Goal: Find specific fact: Find specific fact

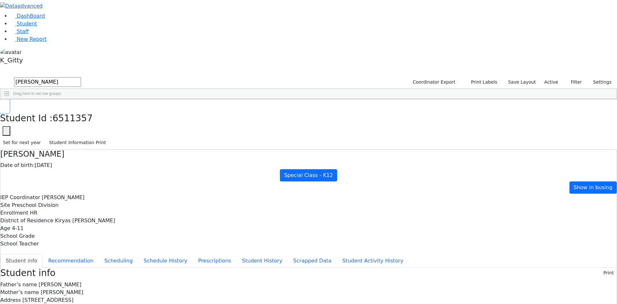
click at [9, 99] on button "button" at bounding box center [4, 105] width 9 height 13
drag, startPoint x: 111, startPoint y: 23, endPoint x: 64, endPoint y: 20, distance: 46.7
click at [64, 20] on div "DashBoard Student Staff New Report K_Gitty A" at bounding box center [308, 288] width 617 height 576
click at [0, 76] on button "submit" at bounding box center [6, 82] width 13 height 12
click at [82, 110] on div "[PERSON_NAME]" at bounding box center [61, 114] width 40 height 9
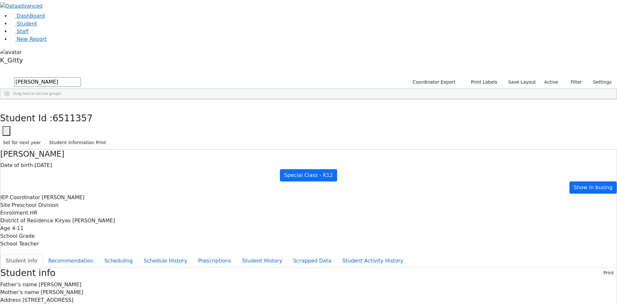
click at [82, 110] on div "[PERSON_NAME]" at bounding box center [61, 114] width 40 height 9
drag, startPoint x: 126, startPoint y: 10, endPoint x: 110, endPoint y: 14, distance: 17.1
click at [9, 99] on button "button" at bounding box center [4, 105] width 9 height 13
drag, startPoint x: 119, startPoint y: 17, endPoint x: 66, endPoint y: 31, distance: 56.0
click at [69, 31] on div "DashBoard Student Staff New Report K_Gitty 3" at bounding box center [308, 272] width 617 height 544
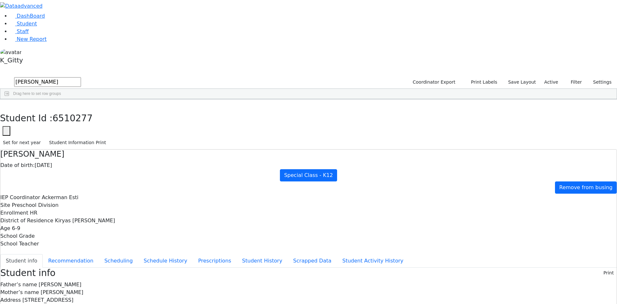
drag, startPoint x: 133, startPoint y: 30, endPoint x: 71, endPoint y: 31, distance: 62.3
click at [71, 31] on div "DashBoard Student Staff New Report K_Gitty 3" at bounding box center [308, 272] width 617 height 544
click at [82, 155] on div "[PERSON_NAME]" at bounding box center [61, 159] width 40 height 9
click at [70, 245] on div "DashBoard Student Staff New Report K_Gitty A" at bounding box center [308, 274] width 617 height 549
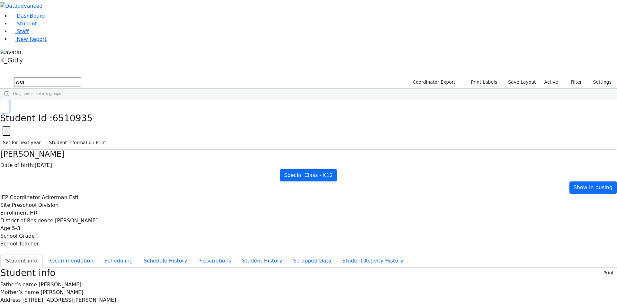
click at [9, 99] on button "button" at bounding box center [4, 105] width 9 height 13
click at [164, 208] on div "6510309 [PERSON_NAME] [DATE] [PERSON_NAME] ML Special Class - K12 Suffern Eleme…" at bounding box center [304, 159] width 609 height 99
drag, startPoint x: 105, startPoint y: 26, endPoint x: 68, endPoint y: 30, distance: 36.8
click at [68, 30] on div "DashBoard Student Staff New Report K_Gitty A" at bounding box center [308, 274] width 617 height 549
click at [82, 110] on div "[PERSON_NAME]" at bounding box center [61, 114] width 40 height 9
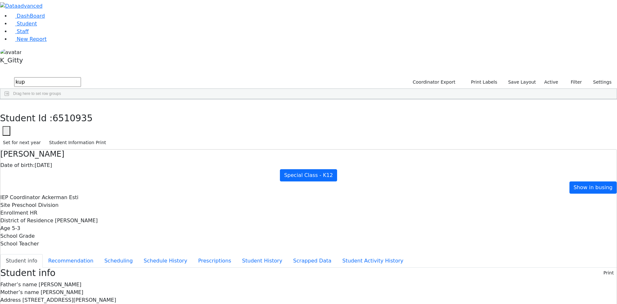
click at [82, 110] on div "[PERSON_NAME]" at bounding box center [61, 114] width 40 height 9
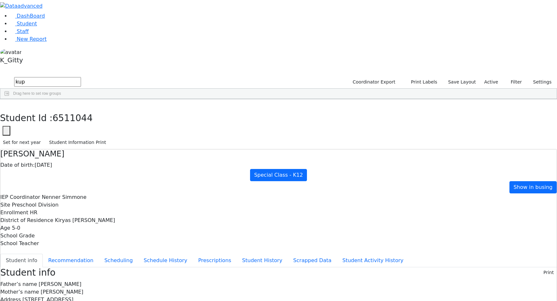
click at [117, 99] on div "Student Id : 6511044 Student Id 6511044 Cancel Save Set for next year Student I…" at bounding box center [278, 124] width 557 height 50
click at [6, 104] on icon "button" at bounding box center [5, 106] width 4 height 4
drag, startPoint x: 105, startPoint y: 26, endPoint x: 55, endPoint y: 29, distance: 49.8
click at [55, 29] on div "DashBoard Student Staff New Report K_Gitty 1" at bounding box center [278, 267] width 557 height 534
click at [0, 76] on button "submit" at bounding box center [6, 82] width 13 height 12
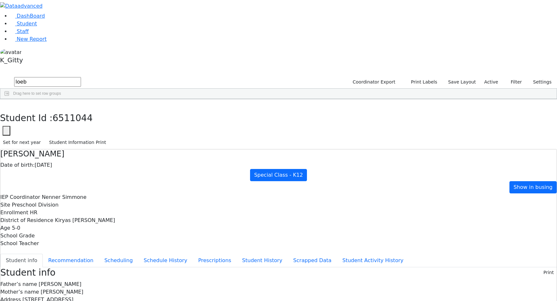
click at [82, 128] on div "Loeb" at bounding box center [61, 132] width 40 height 9
drag, startPoint x: 261, startPoint y: 108, endPoint x: 234, endPoint y: 108, distance: 26.7
click at [74, 296] on span "[STREET_ADDRESS]" at bounding box center [47, 299] width 51 height 6
copy span "1 Preshburg"
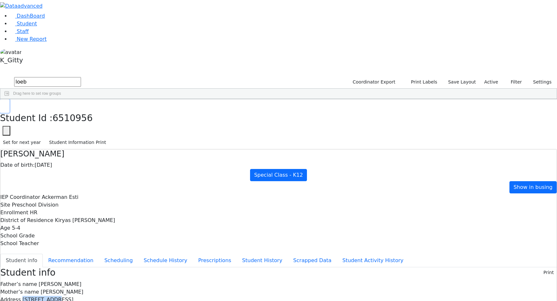
click at [9, 99] on button "button" at bounding box center [4, 105] width 9 height 13
drag, startPoint x: 105, startPoint y: 26, endPoint x: 69, endPoint y: 26, distance: 36.6
click at [69, 26] on div "DashBoard Student Staff New Report K_Gitty 3" at bounding box center [278, 301] width 557 height 603
click at [0, 76] on button "submit" at bounding box center [6, 82] width 13 height 12
click at [82, 164] on div "Scher" at bounding box center [61, 168] width 40 height 9
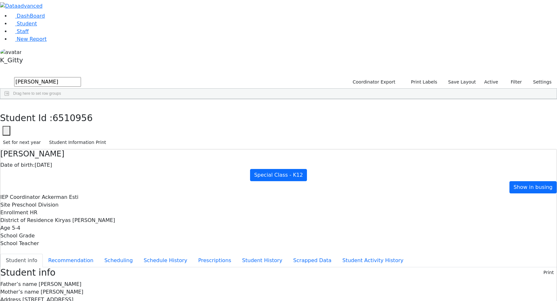
click at [82, 164] on div "Scher" at bounding box center [61, 168] width 40 height 9
drag, startPoint x: 267, startPoint y: 109, endPoint x: 236, endPoint y: 104, distance: 31.3
copy span "[STREET_ADDRESS]"
click at [6, 104] on icon "button" at bounding box center [5, 106] width 4 height 4
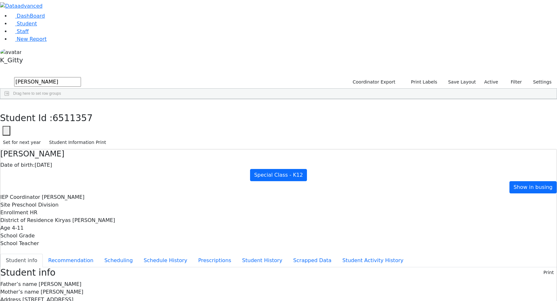
drag, startPoint x: 111, startPoint y: 30, endPoint x: 67, endPoint y: 25, distance: 44.0
click at [67, 25] on div "DashBoard Student Staff New Report K_Gitty A" at bounding box center [278, 288] width 557 height 576
type input "[PERSON_NAME]"
click at [0, 76] on button "submit" at bounding box center [6, 82] width 13 height 12
click at [82, 110] on div "[PERSON_NAME]" at bounding box center [61, 114] width 40 height 9
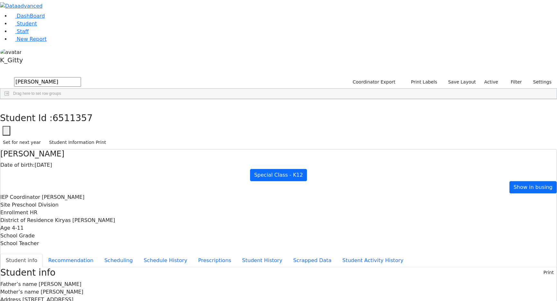
click at [82, 110] on div "[PERSON_NAME]" at bounding box center [61, 114] width 40 height 9
